Goal: Find specific page/section: Find specific page/section

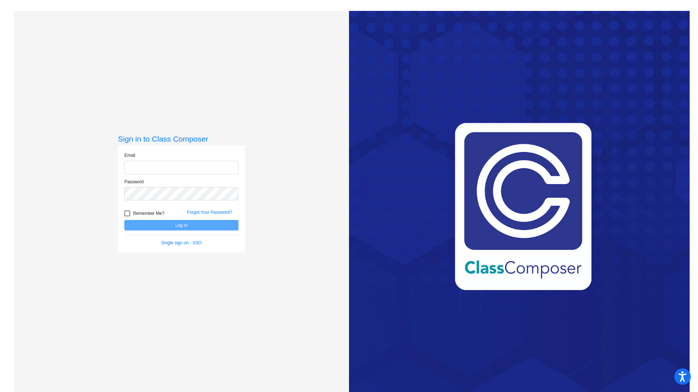
type input "[EMAIL_ADDRESS][DOMAIN_NAME]"
click at [180, 225] on button "Log In" at bounding box center [181, 225] width 114 height 11
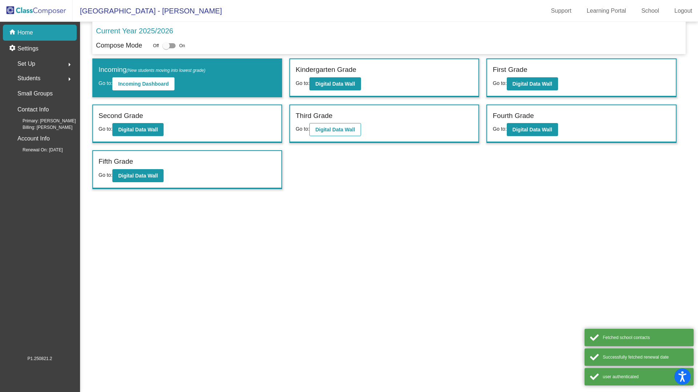
drag, startPoint x: 361, startPoint y: 121, endPoint x: 358, endPoint y: 125, distance: 5.4
click at [361, 121] on div "Third Grade" at bounding box center [383, 117] width 177 height 13
click at [351, 129] on b "Digital Data Wall" at bounding box center [335, 130] width 40 height 6
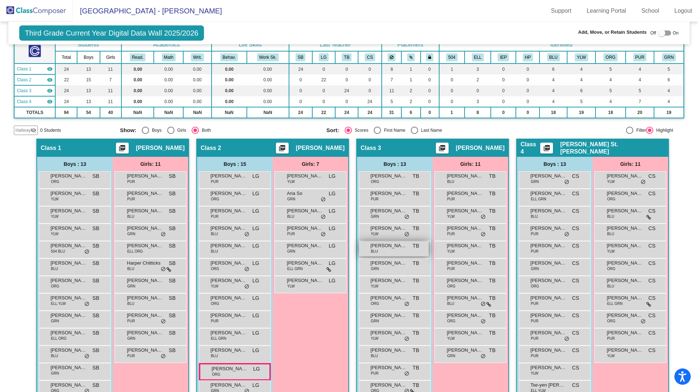
scroll to position [84, 0]
